Goal: Find specific page/section: Find specific page/section

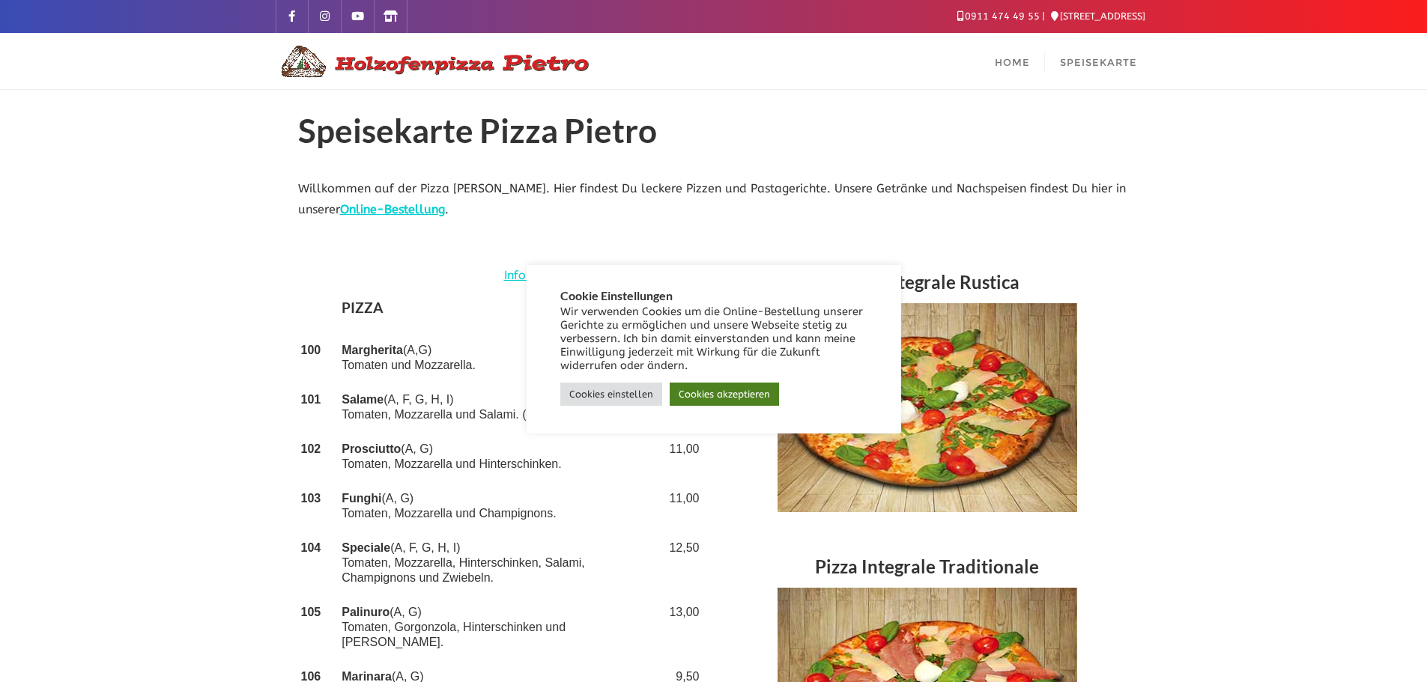
click at [705, 393] on link "Cookies akzeptieren" at bounding box center [724, 394] width 109 height 23
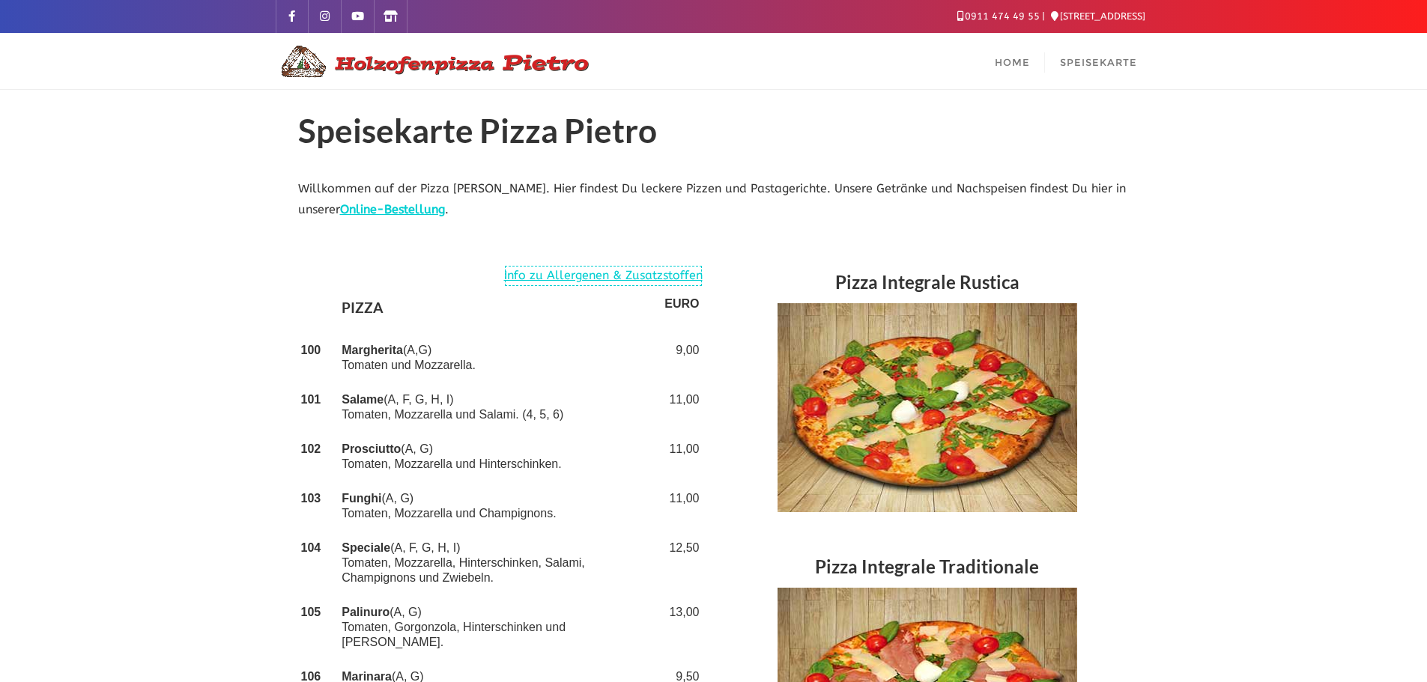
click at [590, 279] on link "Info zu Allergenen & Zusatzstoffen" at bounding box center [603, 276] width 198 height 22
click at [529, 64] on img at bounding box center [433, 61] width 315 height 36
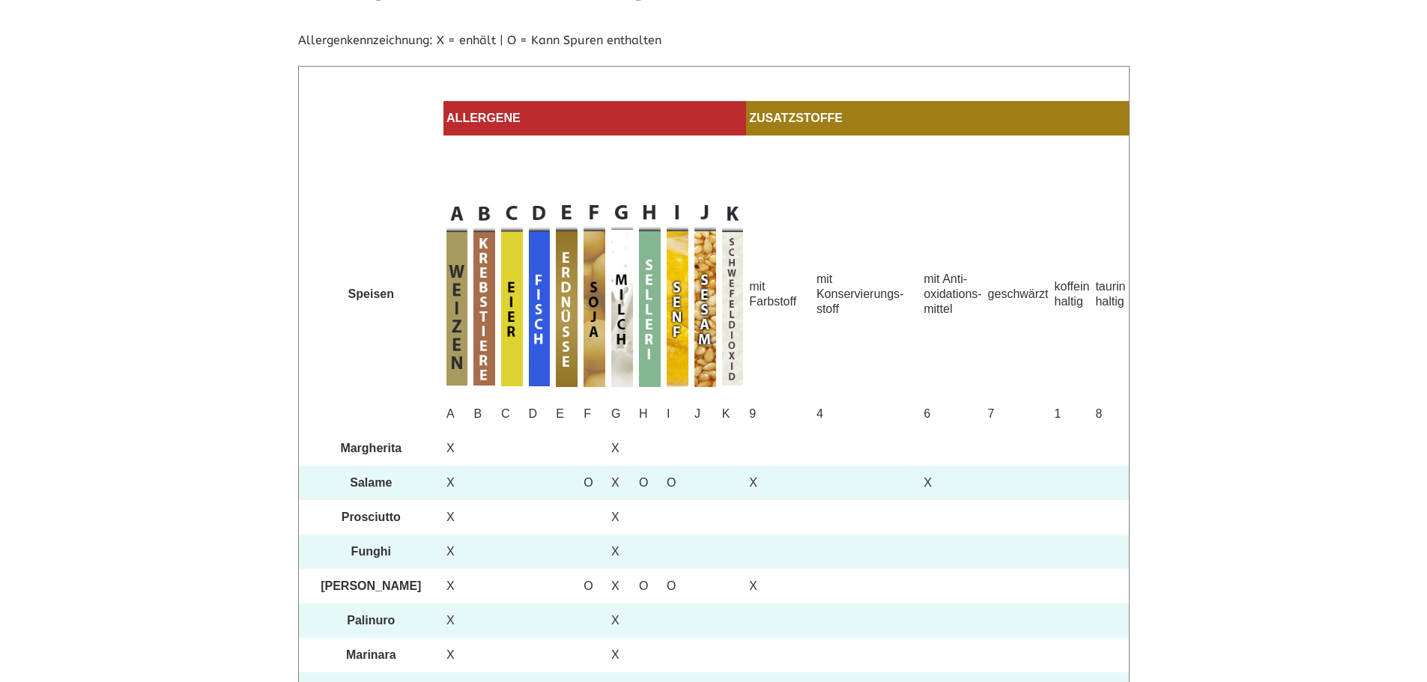
scroll to position [75, 0]
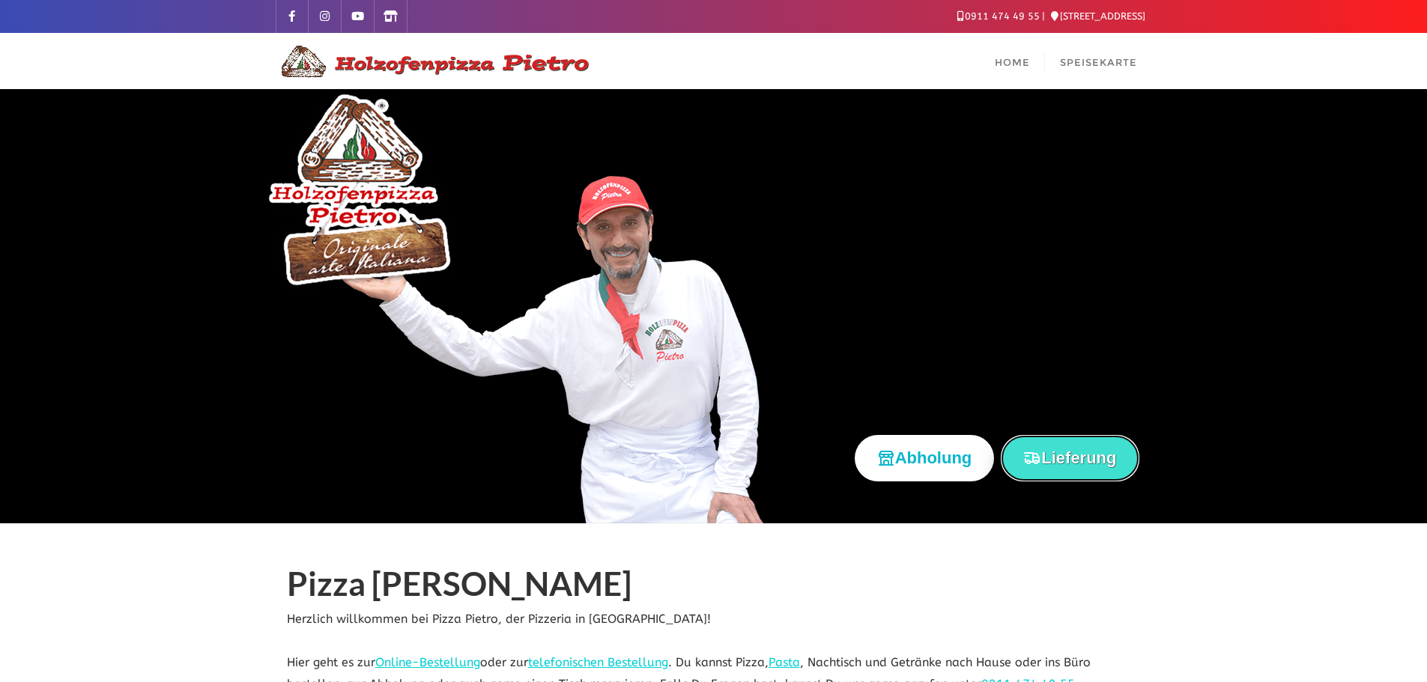
click at [1052, 471] on button "Lieferung" at bounding box center [1070, 458] width 138 height 46
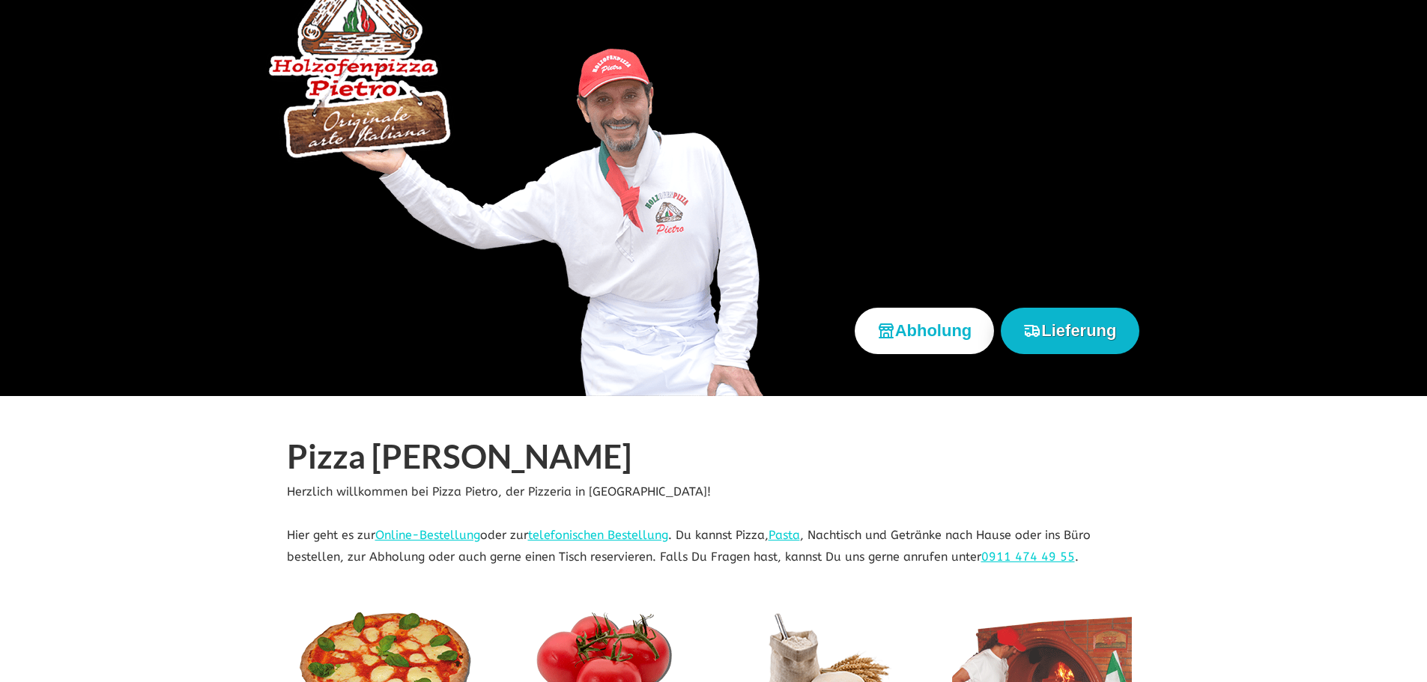
scroll to position [150, 0]
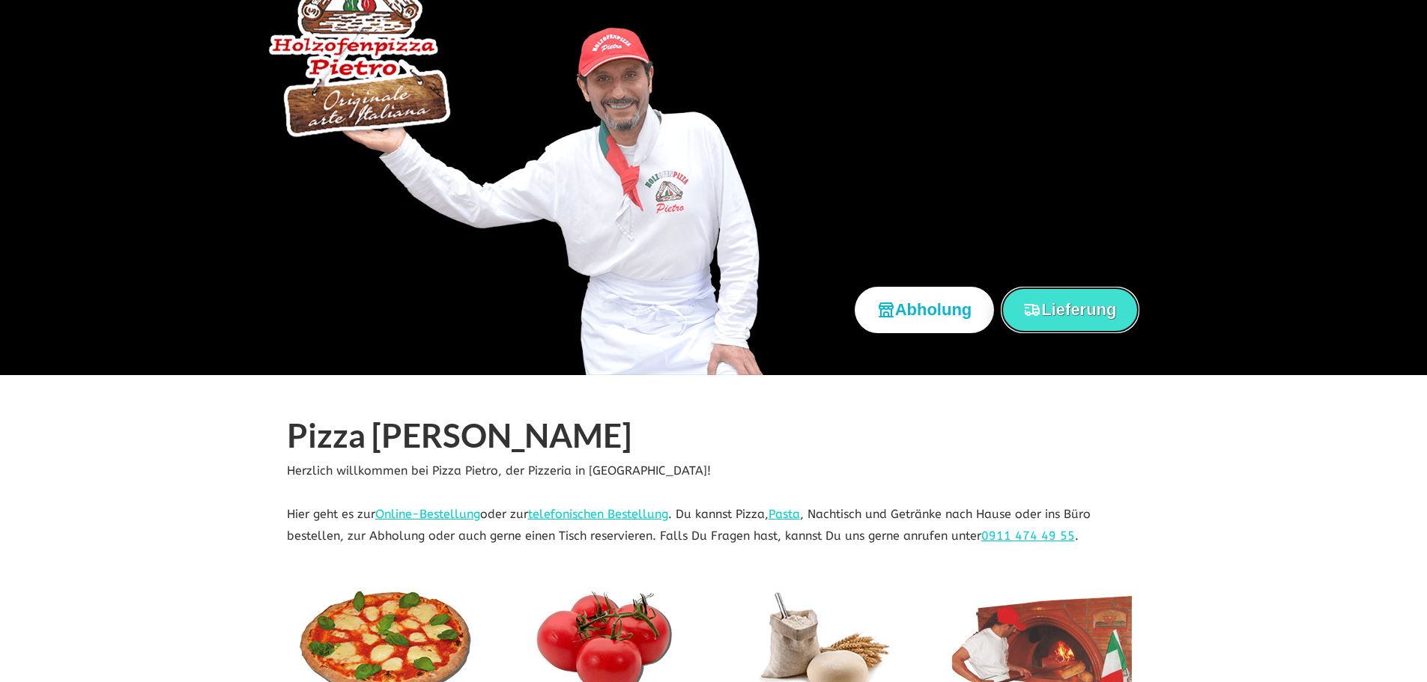
click at [1104, 297] on button "Lieferung" at bounding box center [1070, 310] width 138 height 46
